Goal: Information Seeking & Learning: Learn about a topic

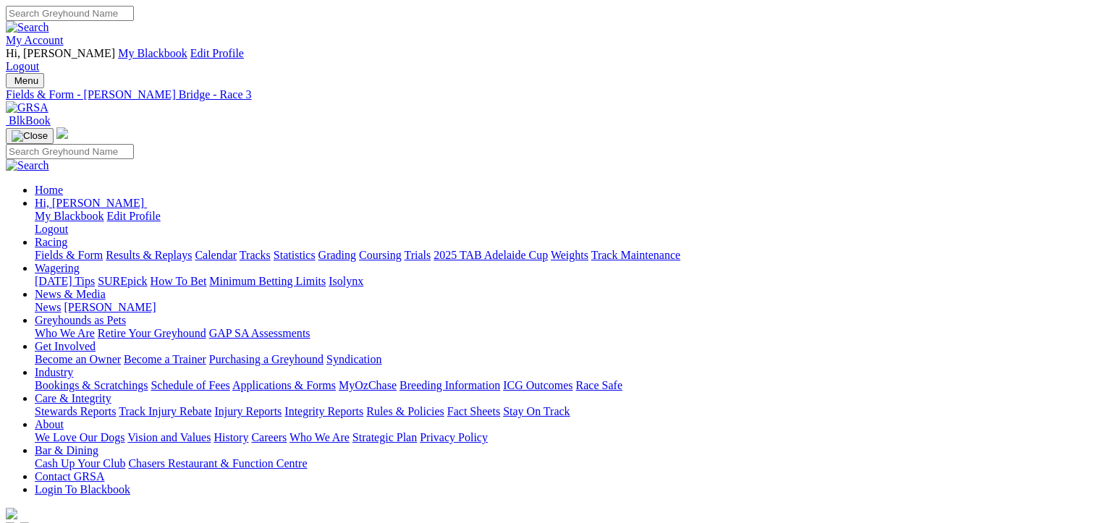
click at [165, 249] on link "Results & Replays" at bounding box center [149, 255] width 86 height 12
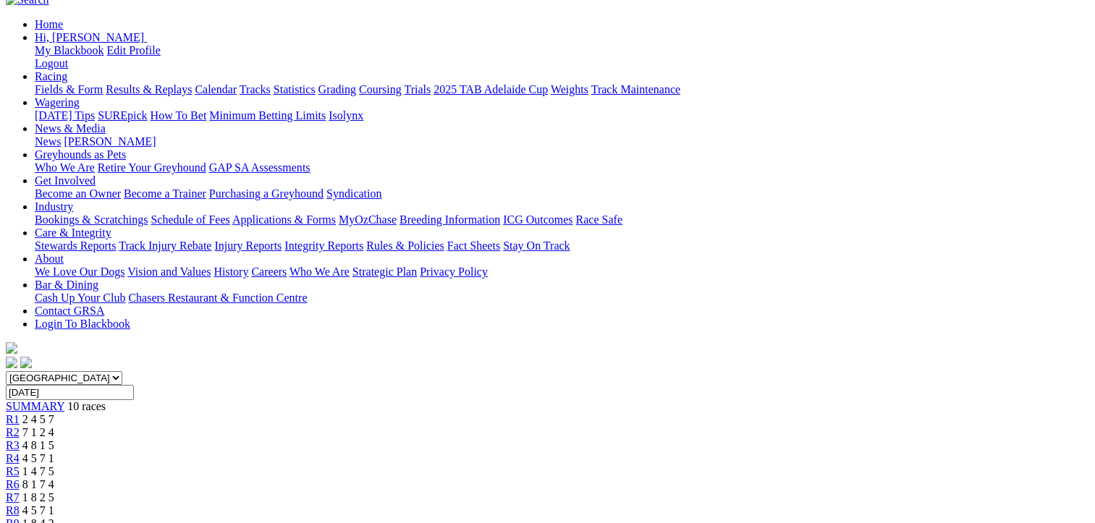
scroll to position [217, 0]
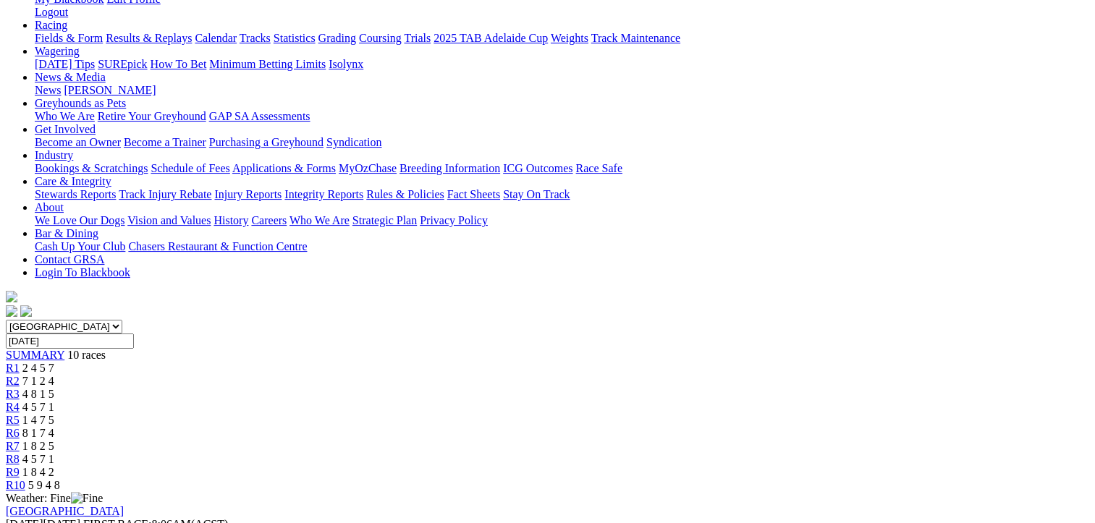
click at [54, 401] on span "4 5 7 1" at bounding box center [38, 407] width 32 height 12
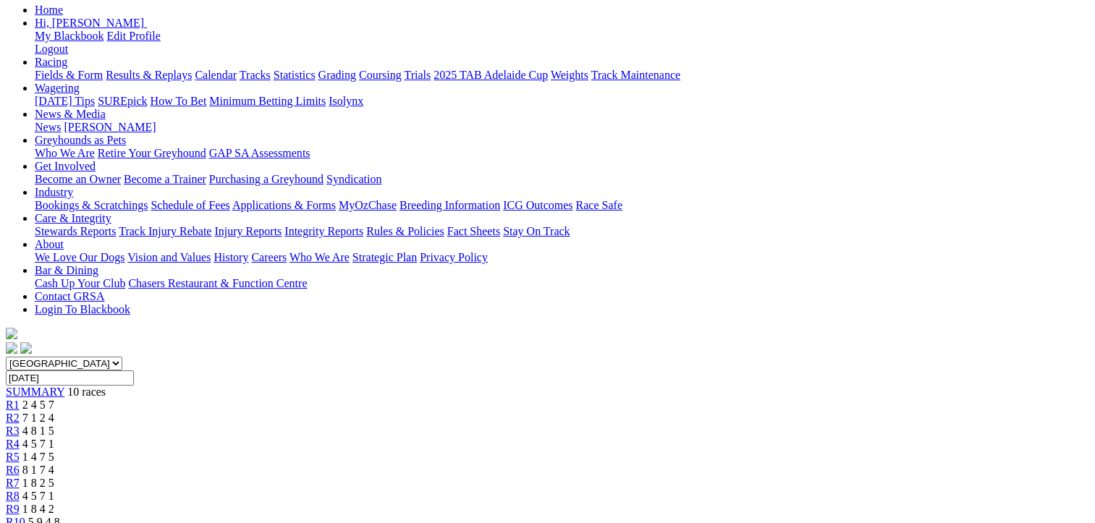
scroll to position [217, 0]
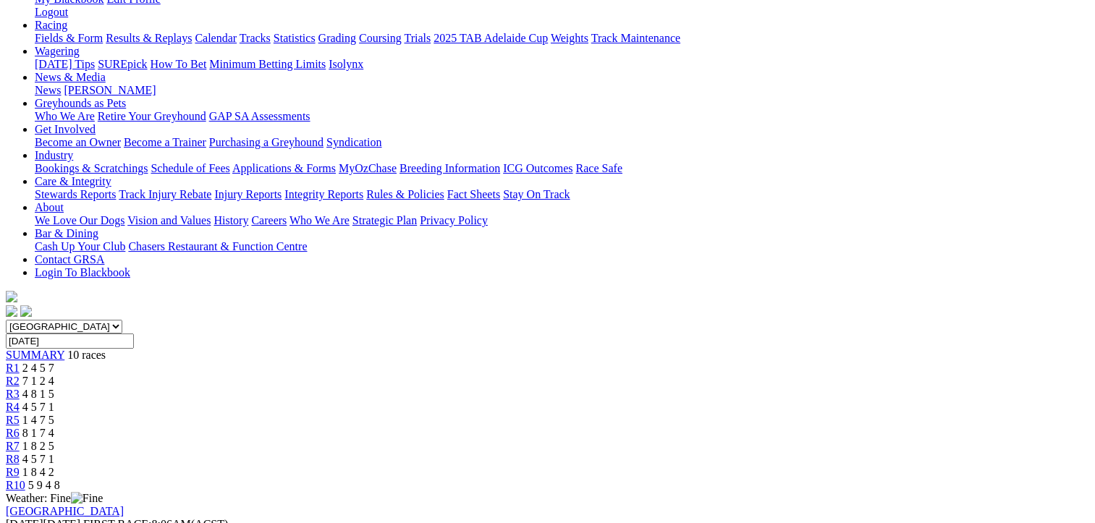
click at [54, 414] on span "1 4 7 5" at bounding box center [38, 420] width 32 height 12
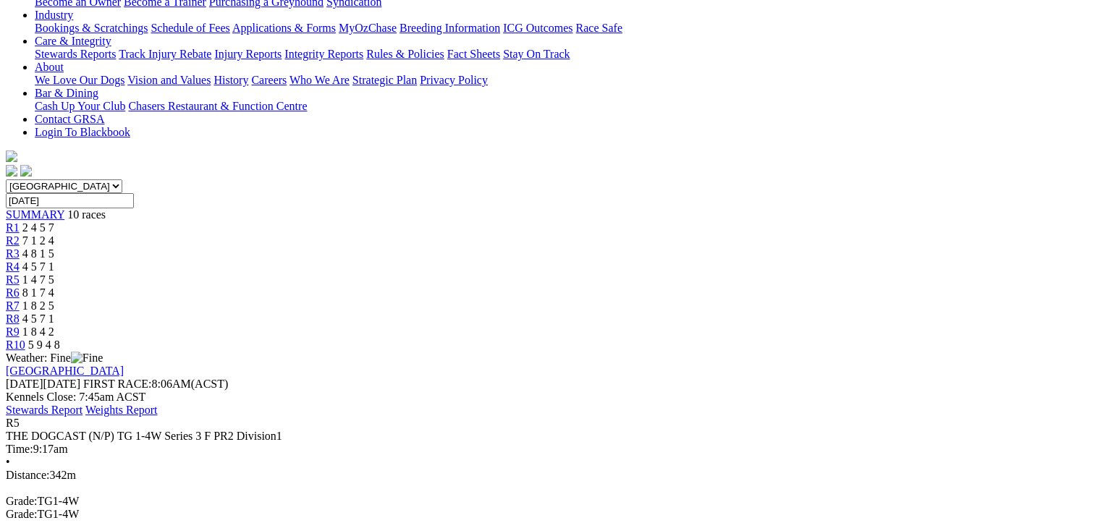
scroll to position [362, 0]
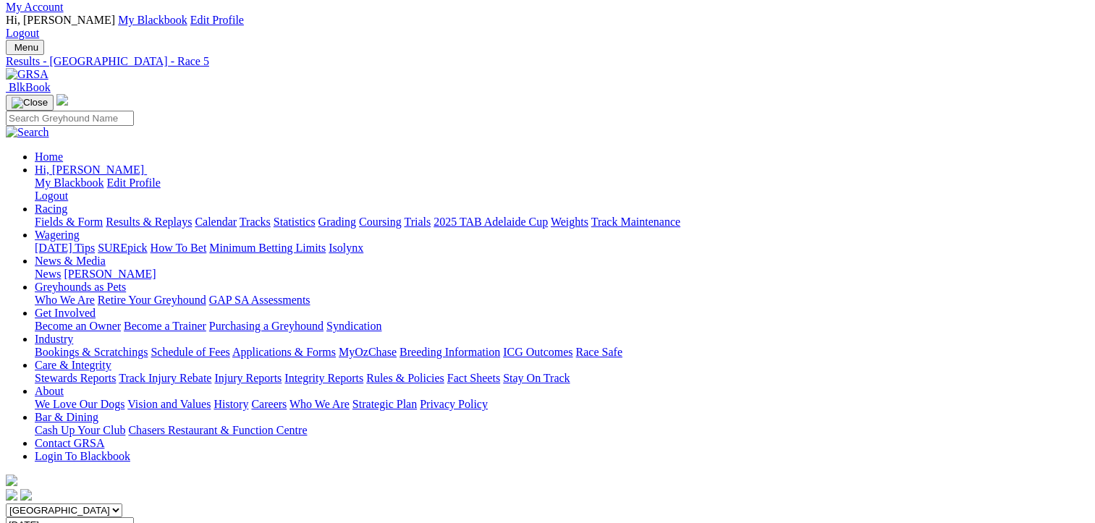
scroll to position [0, 0]
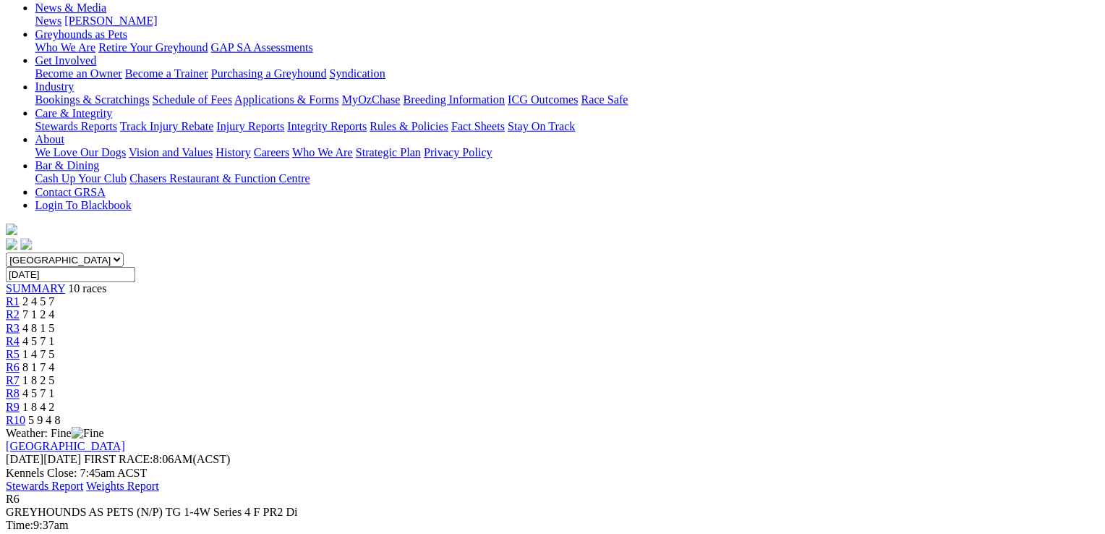
scroll to position [362, 0]
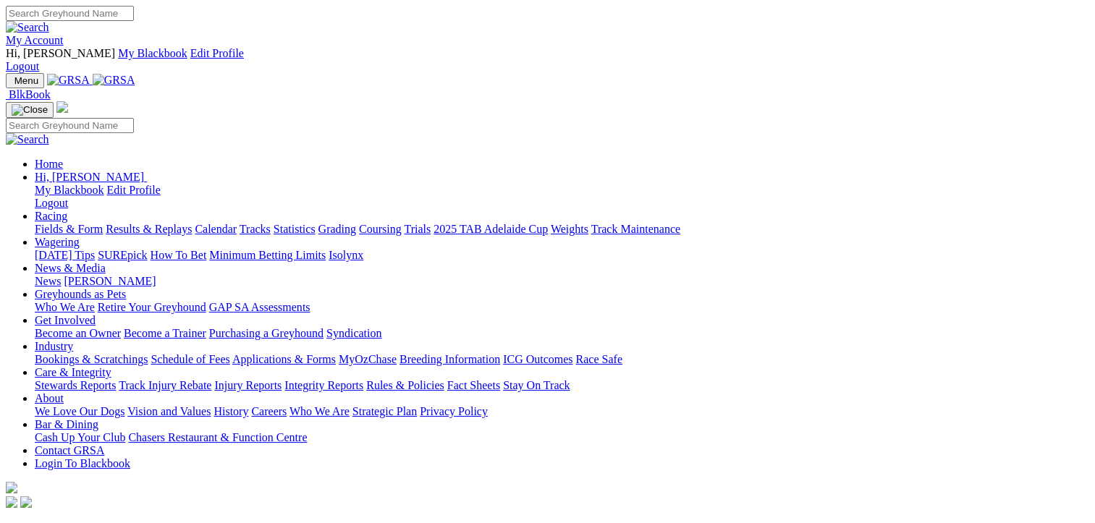
click at [56, 223] on link "Fields & Form" at bounding box center [69, 229] width 68 height 12
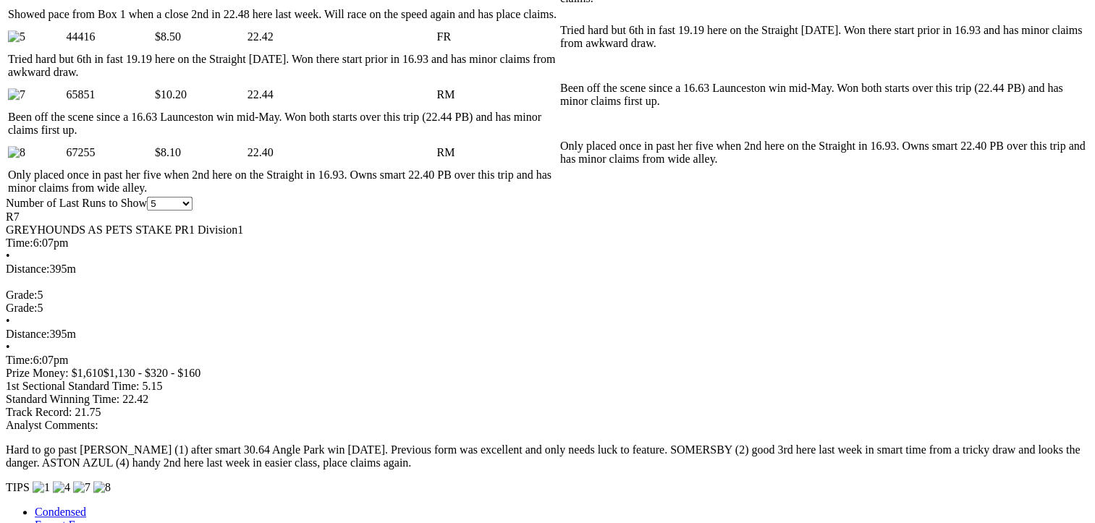
scroll to position [1013, 0]
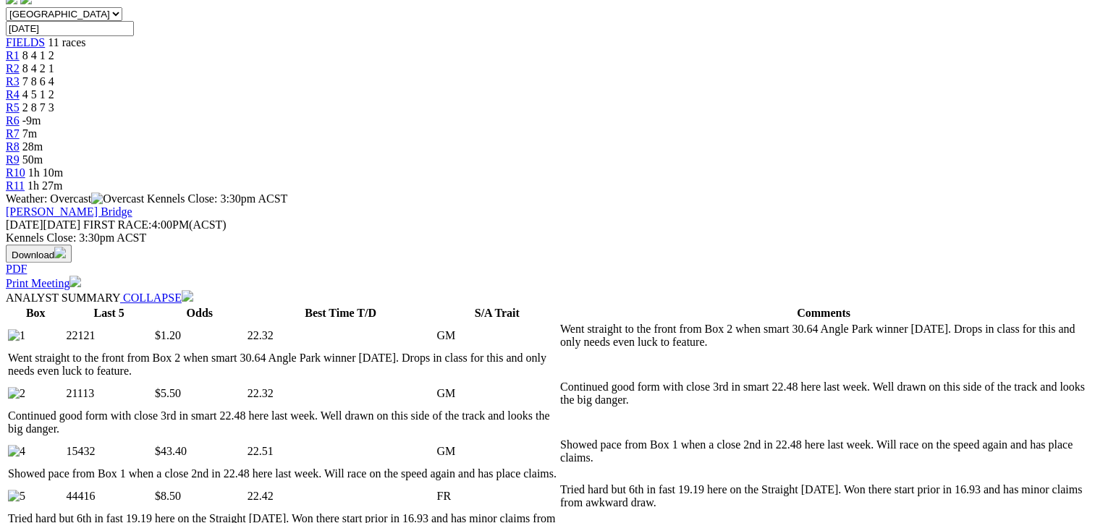
scroll to position [506, 0]
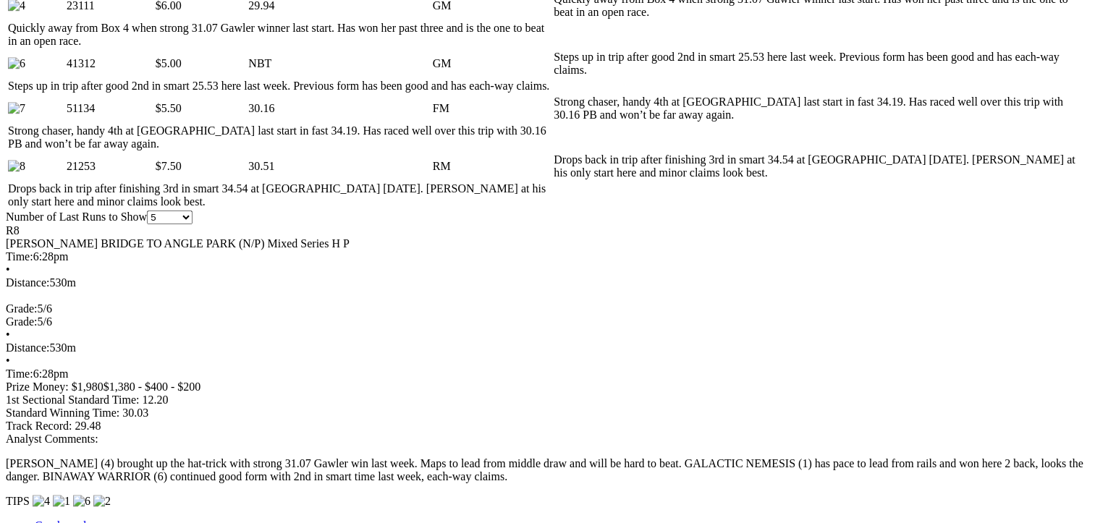
scroll to position [1158, 0]
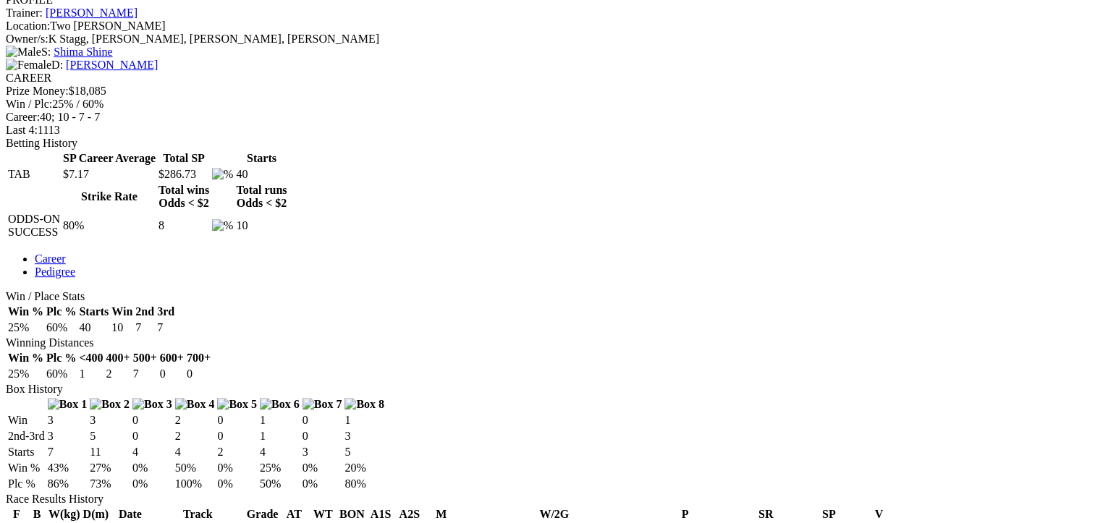
scroll to position [506, 0]
